Goal: Information Seeking & Learning: Compare options

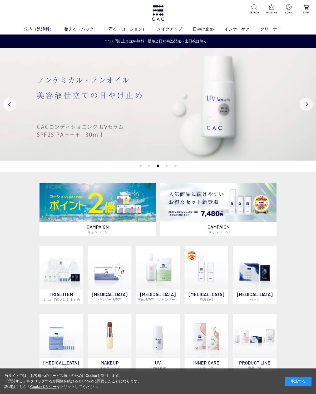
click at [140, 40] on link "アイ" at bounding box center [140, 39] width 7 height 4
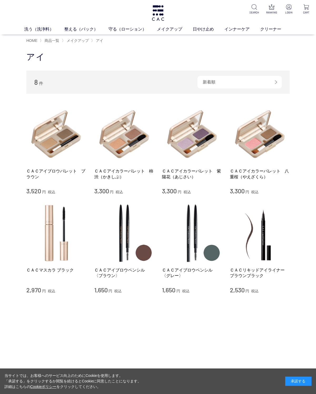
click at [128, 139] on img at bounding box center [124, 134] width 60 height 60
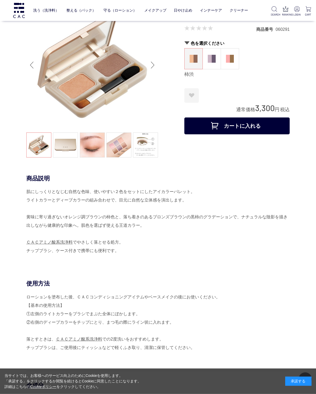
scroll to position [16, 0]
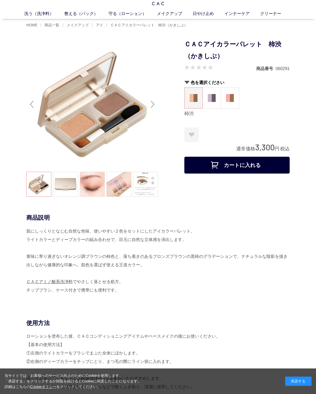
click at [94, 190] on link at bounding box center [92, 184] width 25 height 25
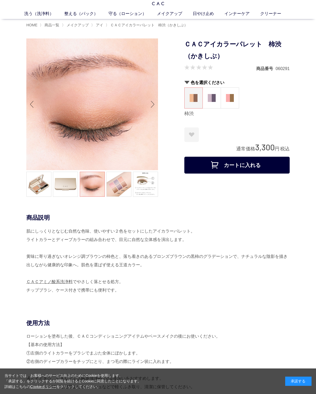
click at [123, 190] on link at bounding box center [118, 184] width 25 height 25
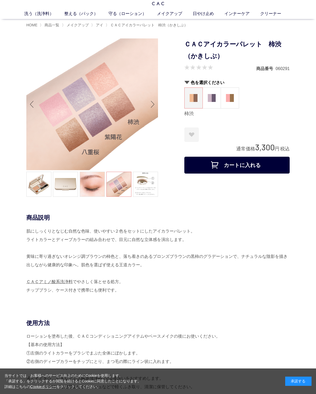
click at [213, 97] on img at bounding box center [212, 98] width 8 height 8
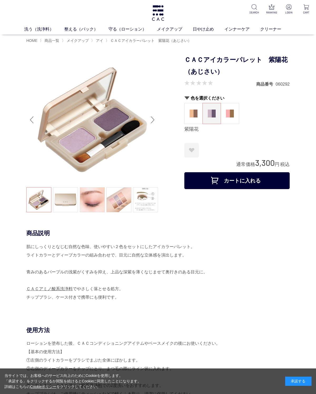
click at [232, 115] on img at bounding box center [230, 114] width 8 height 8
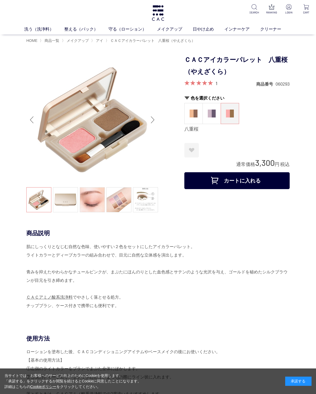
click at [196, 112] on img at bounding box center [194, 114] width 8 height 8
click at [101, 41] on span "アイ" at bounding box center [99, 40] width 7 height 4
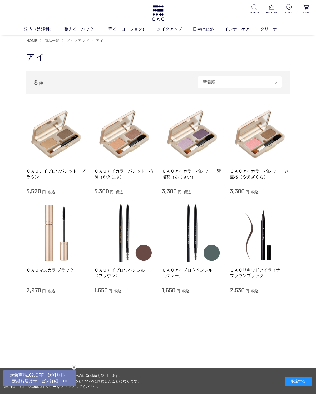
click at [48, 141] on img at bounding box center [56, 134] width 60 height 60
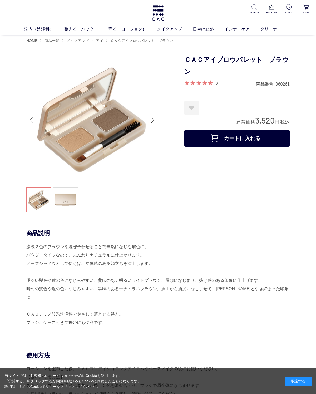
click at [98, 41] on span "アイ" at bounding box center [99, 40] width 7 height 4
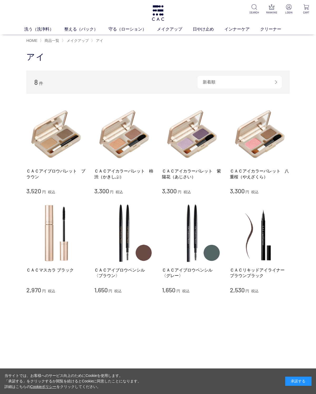
click at [127, 242] on img at bounding box center [124, 233] width 60 height 60
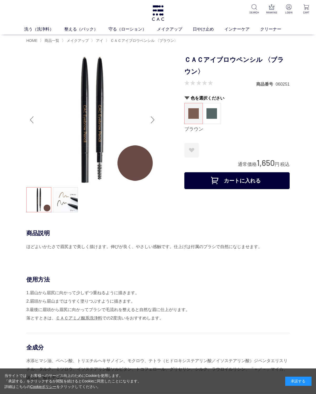
click at [167, 32] on link "メイクアップ" at bounding box center [175, 29] width 36 height 6
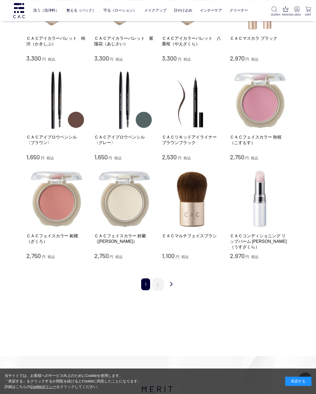
scroll to position [379, 0]
click at [159, 279] on link "2" at bounding box center [158, 285] width 11 height 12
